Goal: Task Accomplishment & Management: Complete application form

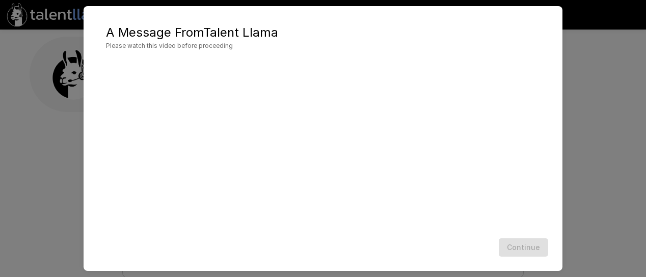
click at [291, 29] on h5 "A Message From Talent Llama" at bounding box center [323, 32] width 434 height 16
click at [521, 246] on button "Continue" at bounding box center [522, 247] width 49 height 19
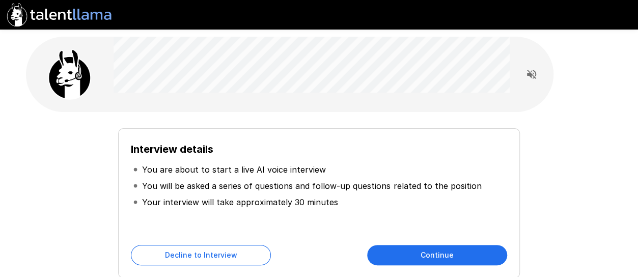
click at [419, 237] on div "Interview details You are about to start a live AI voice interview You will be …" at bounding box center [318, 203] width 401 height 150
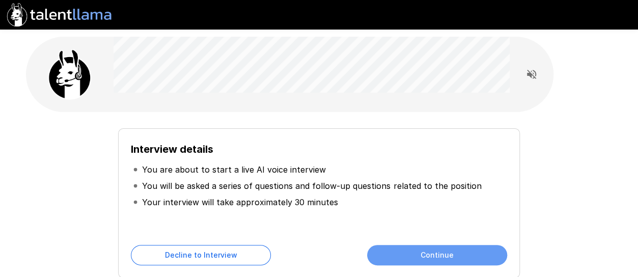
click at [416, 247] on button "Continue" at bounding box center [437, 255] width 140 height 20
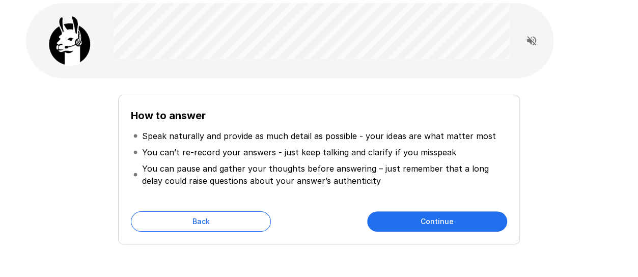
scroll to position [35, 0]
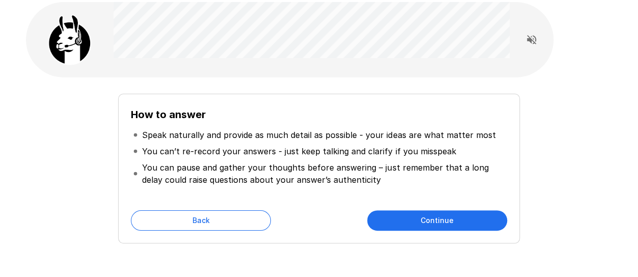
click at [442, 219] on button "Continue" at bounding box center [437, 220] width 140 height 20
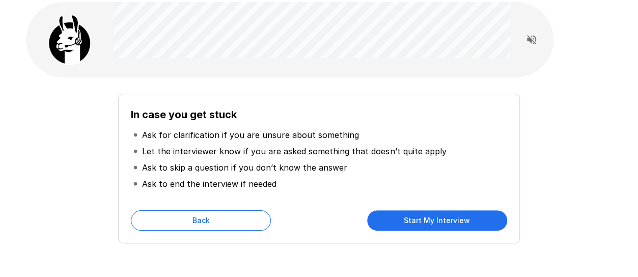
click at [442, 219] on button "Start My Interview" at bounding box center [437, 220] width 140 height 20
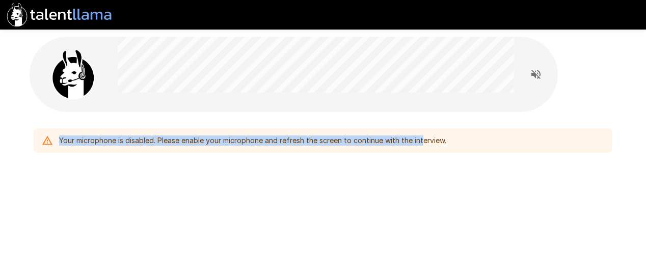
drag, startPoint x: 424, startPoint y: 185, endPoint x: 630, endPoint y: -32, distance: 300.0
click at [630, 0] on html "Your microphone is disabled. Please enable your microphone and refresh the scre…" at bounding box center [323, 138] width 646 height 277
click at [313, 177] on div "Your microphone is disabled. Please enable your microphone and refresh the scre…" at bounding box center [322, 119] width 611 height 238
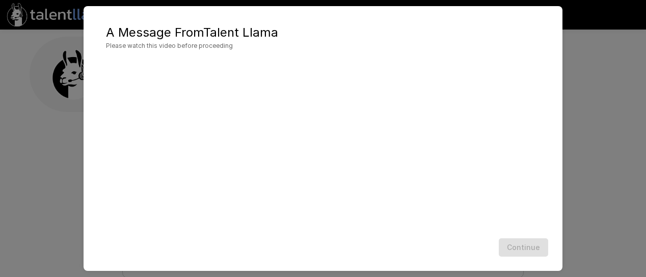
click at [522, 245] on div "Continue" at bounding box center [323, 247] width 458 height 27
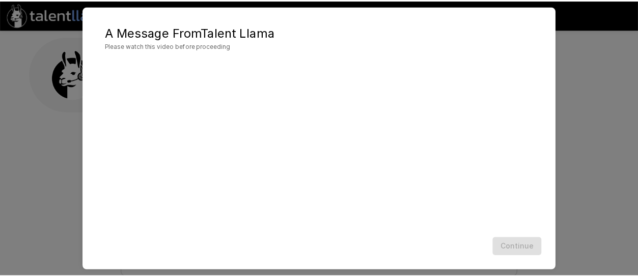
scroll to position [75, 0]
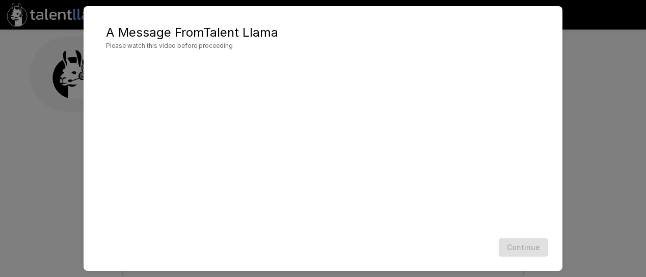
click at [519, 243] on div "Continue" at bounding box center [323, 247] width 458 height 27
click at [522, 250] on button "Continue" at bounding box center [522, 247] width 49 height 19
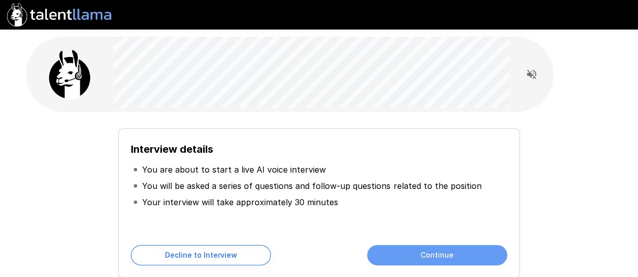
click at [436, 260] on button "Continue" at bounding box center [437, 255] width 140 height 20
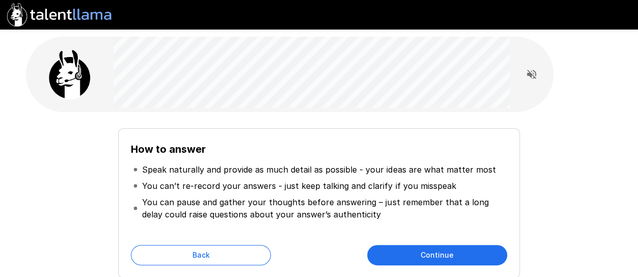
click at [436, 260] on button "Continue" at bounding box center [437, 255] width 140 height 20
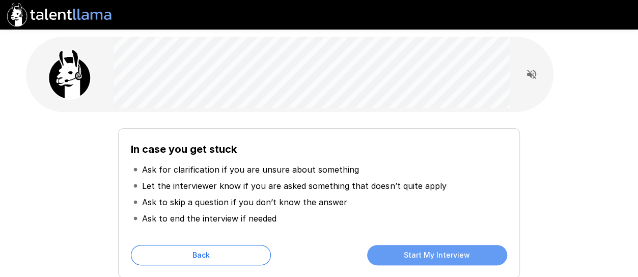
click at [436, 260] on button "Start My Interview" at bounding box center [437, 255] width 140 height 20
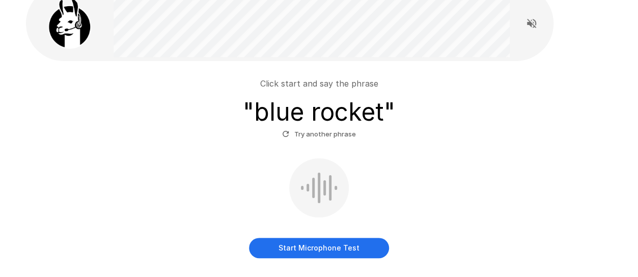
scroll to position [55, 0]
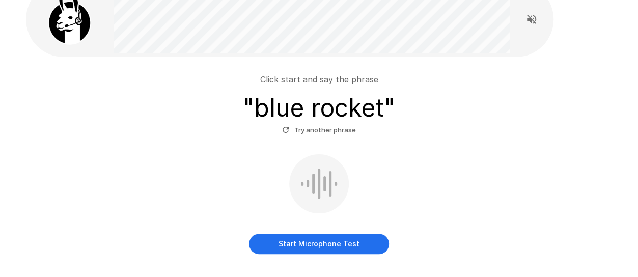
click at [311, 238] on button "Start Microphone Test" at bounding box center [319, 244] width 140 height 20
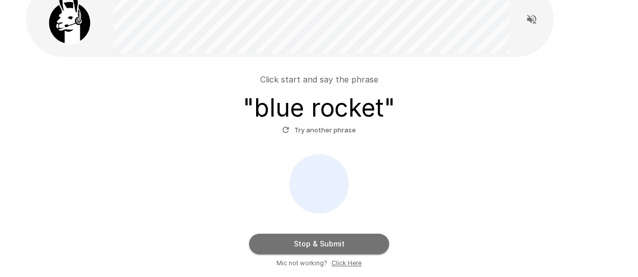
click at [333, 238] on button "Stop & Submit" at bounding box center [319, 244] width 140 height 20
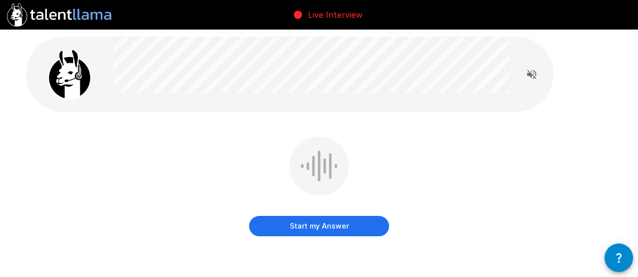
click at [332, 228] on button "Start my Answer" at bounding box center [319, 226] width 140 height 20
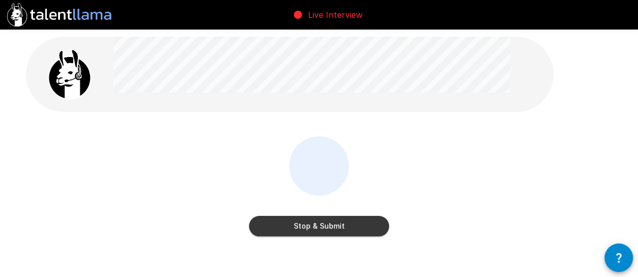
click at [332, 228] on button "Stop & Submit" at bounding box center [319, 226] width 140 height 20
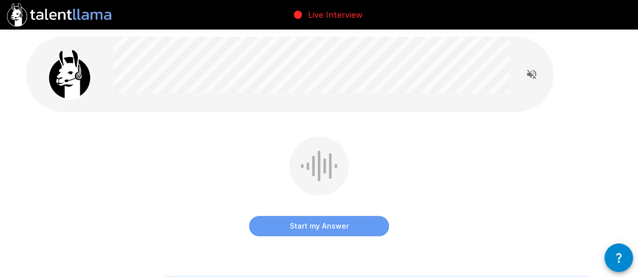
click at [323, 227] on button "Start my Answer" at bounding box center [319, 226] width 140 height 20
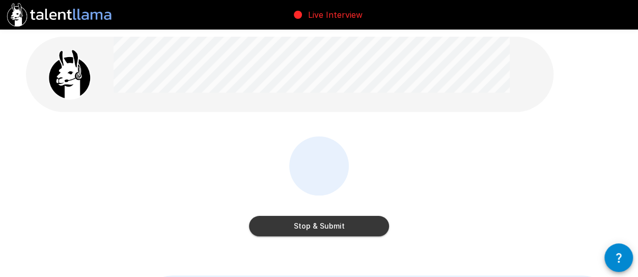
click at [323, 227] on button "Stop & Submit" at bounding box center [319, 226] width 140 height 20
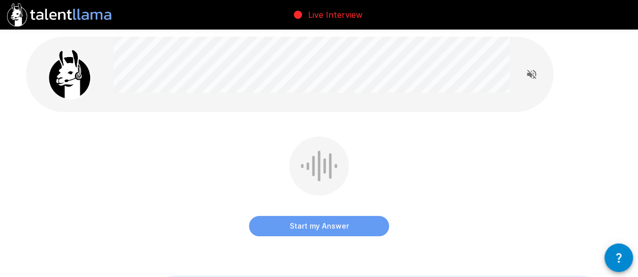
click at [323, 227] on button "Start my Answer" at bounding box center [319, 226] width 140 height 20
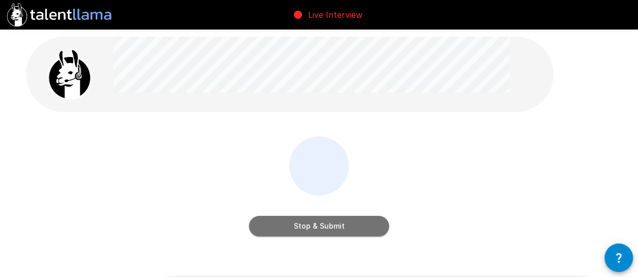
click at [323, 227] on button "Stop & Submit" at bounding box center [319, 226] width 140 height 20
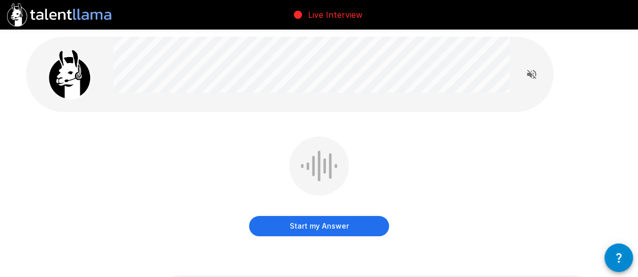
click at [323, 227] on button "Start my Answer" at bounding box center [319, 226] width 140 height 20
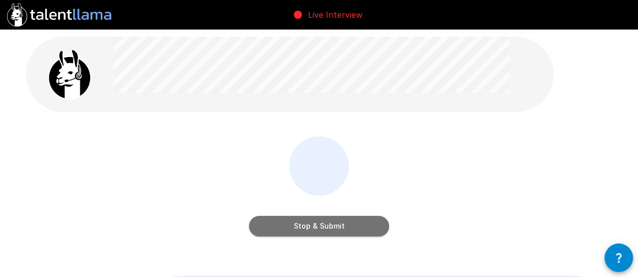
click at [323, 227] on button "Stop & Submit" at bounding box center [319, 226] width 140 height 20
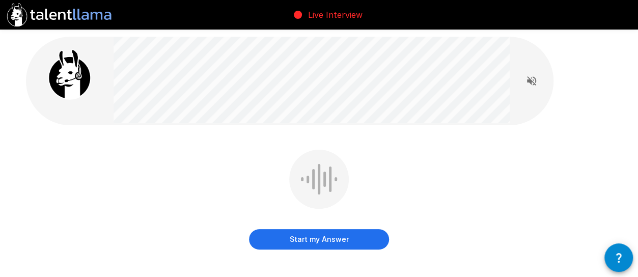
click at [316, 235] on button "Start my Answer" at bounding box center [319, 239] width 140 height 20
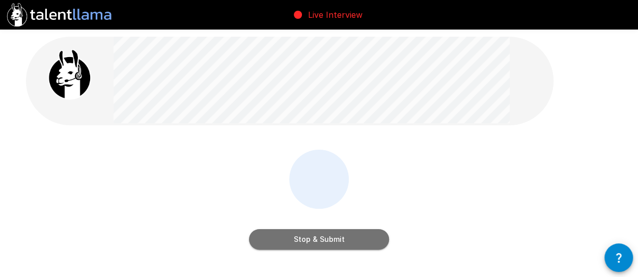
click at [316, 235] on button "Stop & Submit" at bounding box center [319, 239] width 140 height 20
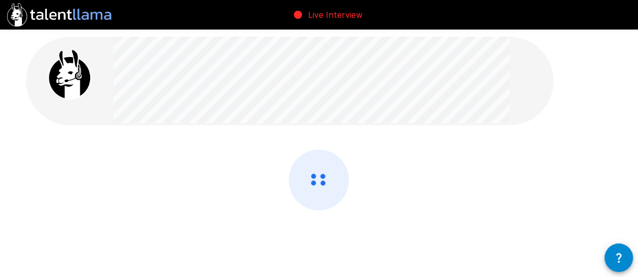
click at [316, 235] on div at bounding box center [319, 207] width 587 height 115
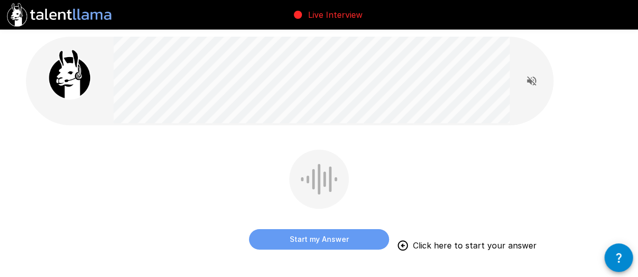
click at [289, 234] on button "Start my Answer" at bounding box center [319, 239] width 140 height 20
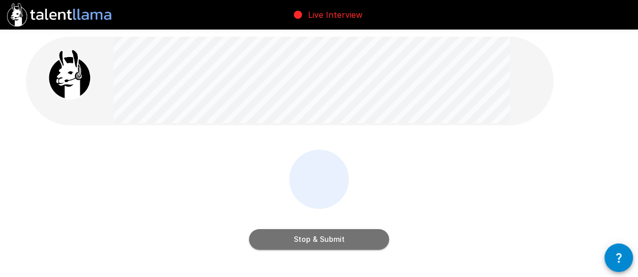
click at [289, 234] on button "Stop & Submit" at bounding box center [319, 239] width 140 height 20
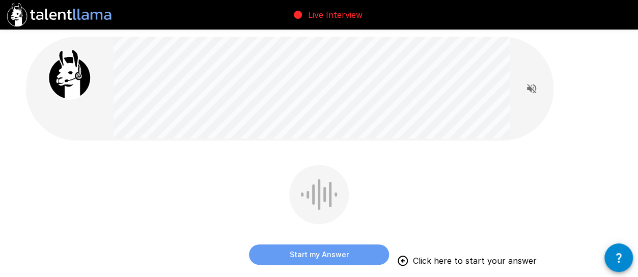
click at [313, 256] on button "Start my Answer" at bounding box center [319, 254] width 140 height 20
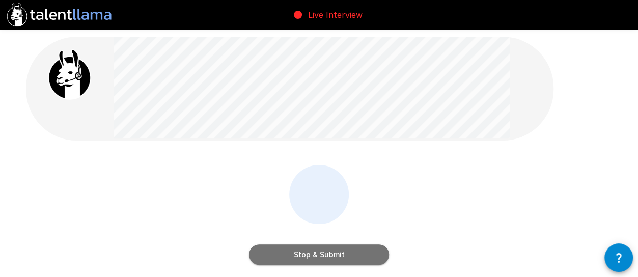
click at [313, 256] on button "Stop & Submit" at bounding box center [319, 254] width 140 height 20
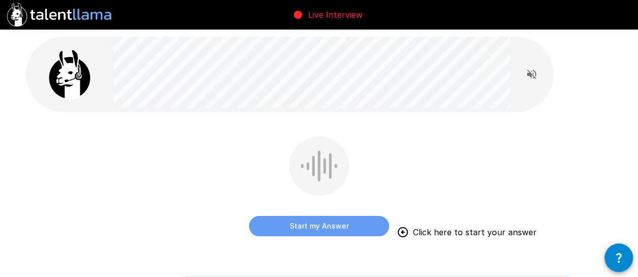
click at [324, 225] on button "Start my Answer" at bounding box center [319, 226] width 140 height 20
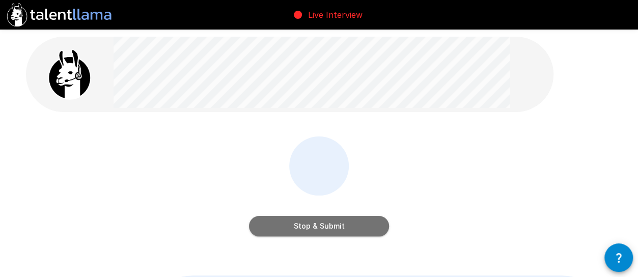
click at [324, 225] on button "Stop & Submit" at bounding box center [319, 226] width 140 height 20
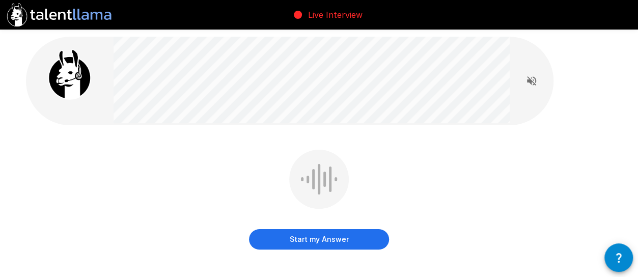
click at [324, 233] on button "Start my Answer" at bounding box center [319, 239] width 140 height 20
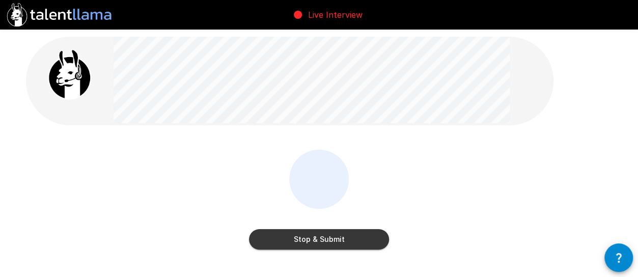
click at [319, 237] on button "Stop & Submit" at bounding box center [319, 239] width 140 height 20
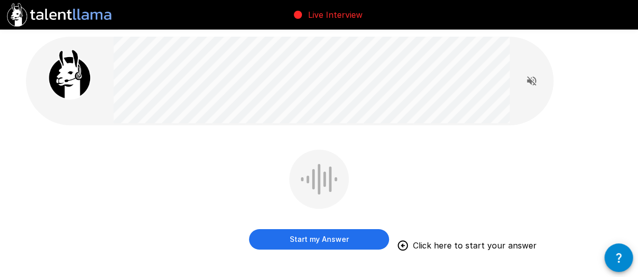
click at [320, 242] on button "Start my Answer" at bounding box center [319, 239] width 140 height 20
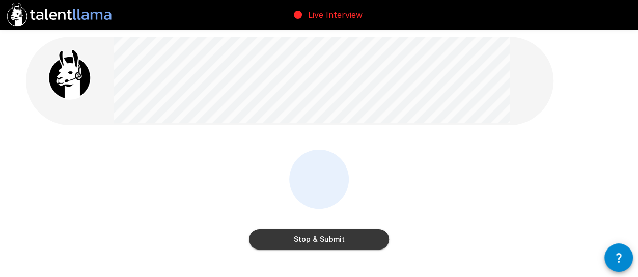
click at [320, 242] on button "Stop & Submit" at bounding box center [319, 239] width 140 height 20
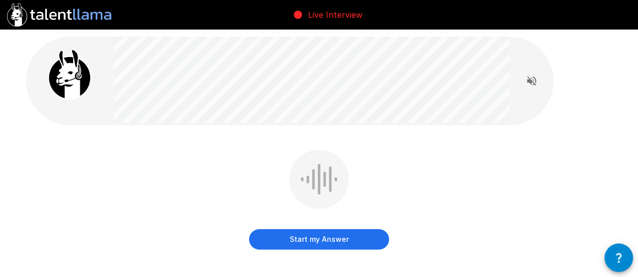
click at [306, 238] on button "Start my Answer" at bounding box center [319, 239] width 140 height 20
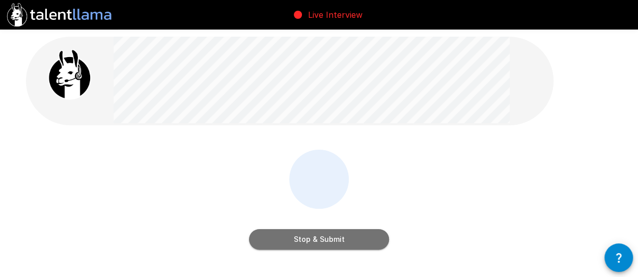
click at [306, 238] on button "Stop & Submit" at bounding box center [319, 239] width 140 height 20
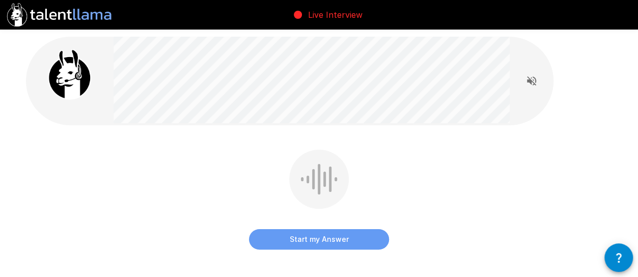
click at [322, 244] on button "Start my Answer" at bounding box center [319, 239] width 140 height 20
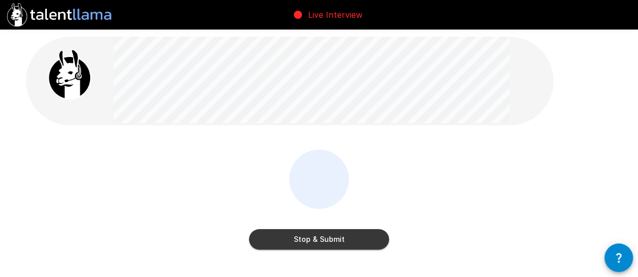
click at [322, 244] on button "Stop & Submit" at bounding box center [319, 239] width 140 height 20
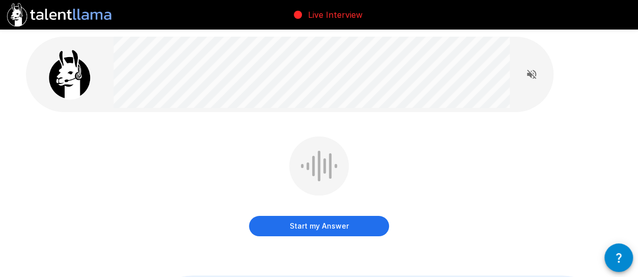
click at [305, 219] on button "Start my Answer" at bounding box center [319, 226] width 140 height 20
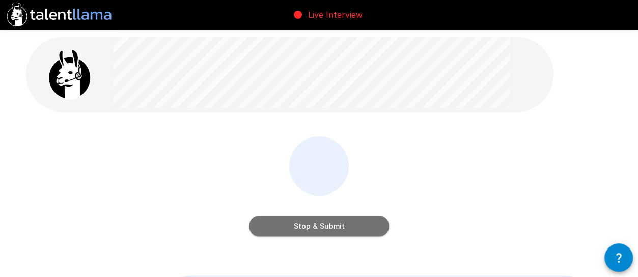
click at [322, 225] on button "Stop & Submit" at bounding box center [319, 226] width 140 height 20
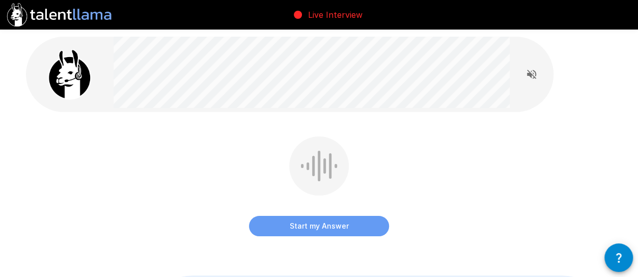
click at [317, 224] on button "Start my Answer" at bounding box center [319, 226] width 140 height 20
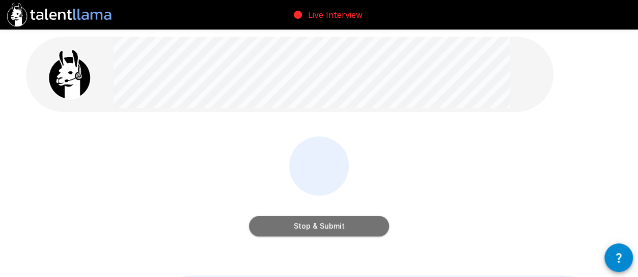
click at [317, 218] on button "Stop & Submit" at bounding box center [319, 226] width 140 height 20
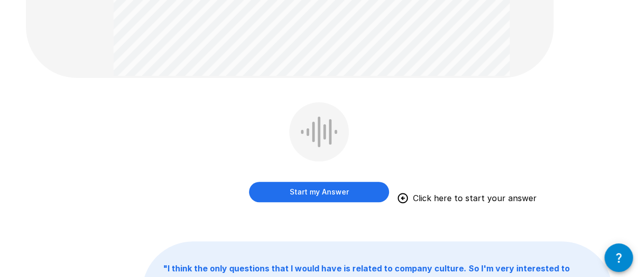
scroll to position [186, 0]
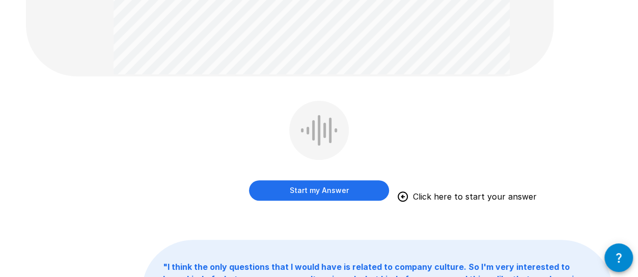
click at [308, 197] on button "Start my Answer" at bounding box center [319, 190] width 140 height 20
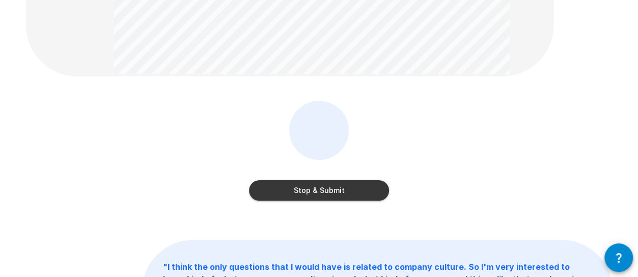
click at [308, 197] on button "Stop & Submit" at bounding box center [319, 190] width 140 height 20
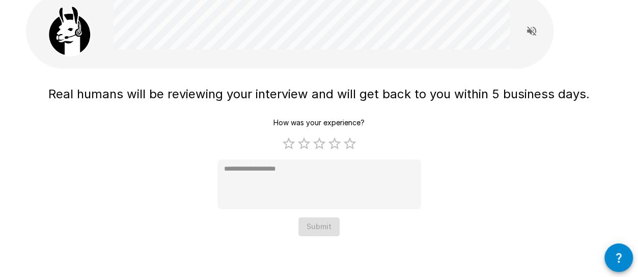
scroll to position [43, 0]
